Goal: Check status: Check status

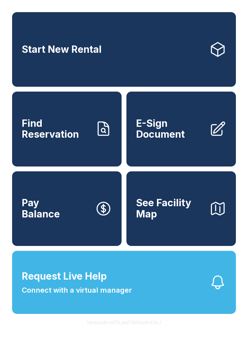
click at [38, 127] on span "Find Reservation" at bounding box center [56, 129] width 68 height 22
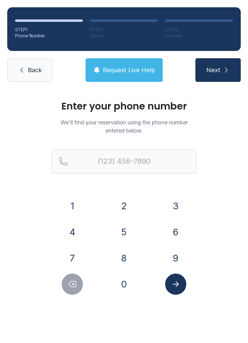
click at [224, 68] on icon "submit" at bounding box center [226, 69] width 7 height 7
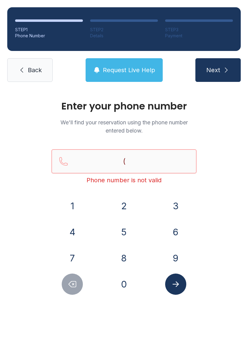
type input "("
click at [237, 223] on div "Enter your phone number We'll find your reservation using the phone number ente…" at bounding box center [124, 204] width 248 height 230
click at [158, 155] on input "Reservation phone number" at bounding box center [124, 161] width 145 height 24
type input "("
click at [89, 67] on button "Request Live Help" at bounding box center [124, 70] width 77 height 24
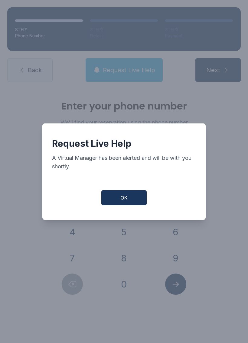
click at [28, 118] on div "Request Live Help A Virtual Manager has been alerted and will be with you short…" at bounding box center [124, 171] width 248 height 343
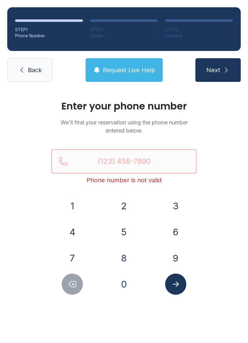
click at [190, 153] on input "Reservation phone number" at bounding box center [124, 161] width 145 height 24
type input "("
click at [219, 174] on div "Enter your phone number We'll find your reservation using the phone number ente…" at bounding box center [124, 204] width 248 height 230
click at [23, 71] on icon at bounding box center [21, 69] width 7 height 7
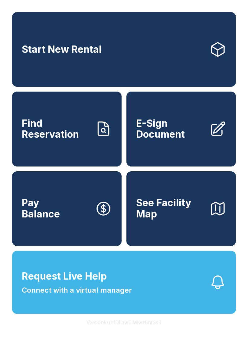
click at [31, 153] on link "Find Reservation" at bounding box center [67, 128] width 110 height 75
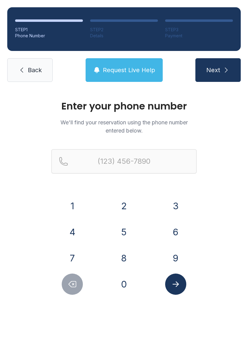
click at [23, 74] on link "Back" at bounding box center [29, 70] width 45 height 24
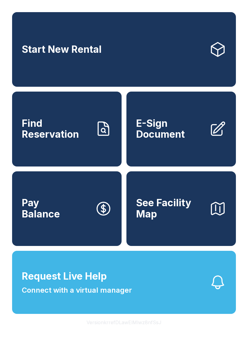
click at [217, 137] on icon at bounding box center [218, 128] width 17 height 17
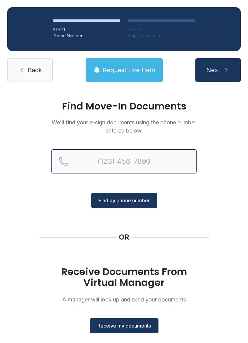
click at [63, 159] on input "Reservation phone number" at bounding box center [124, 161] width 145 height 24
type input "("
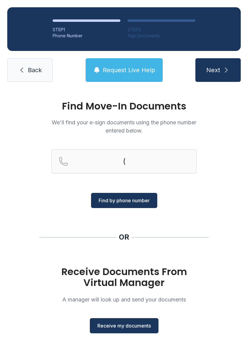
click at [22, 73] on icon at bounding box center [21, 69] width 7 height 7
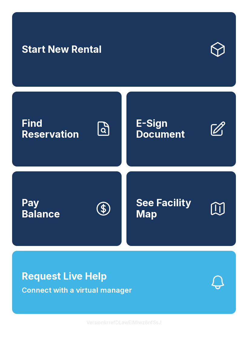
click at [213, 236] on button "See Facility Map" at bounding box center [182, 208] width 110 height 75
click at [32, 126] on span "Find Reservation" at bounding box center [56, 129] width 68 height 22
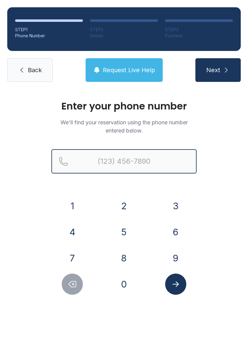
click at [66, 159] on input "Reservation phone number" at bounding box center [124, 161] width 145 height 24
type input "("
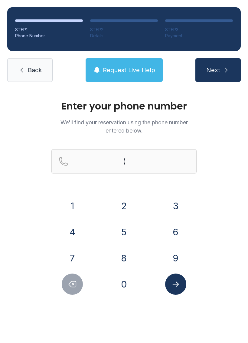
click at [246, 210] on div "Enter your phone number We'll find your reservation using the phone number ente…" at bounding box center [124, 204] width 248 height 230
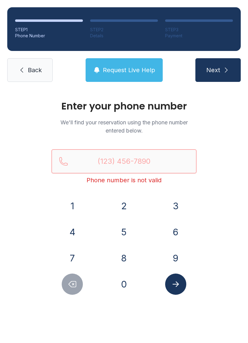
click at [62, 158] on input "Reservation phone number" at bounding box center [124, 161] width 145 height 24
type input "("
click at [11, 207] on div "Enter your phone number We'll find your reservation using the phone number ente…" at bounding box center [124, 204] width 248 height 230
click at [26, 68] on link "Back" at bounding box center [29, 70] width 45 height 24
